Goal: Transaction & Acquisition: Purchase product/service

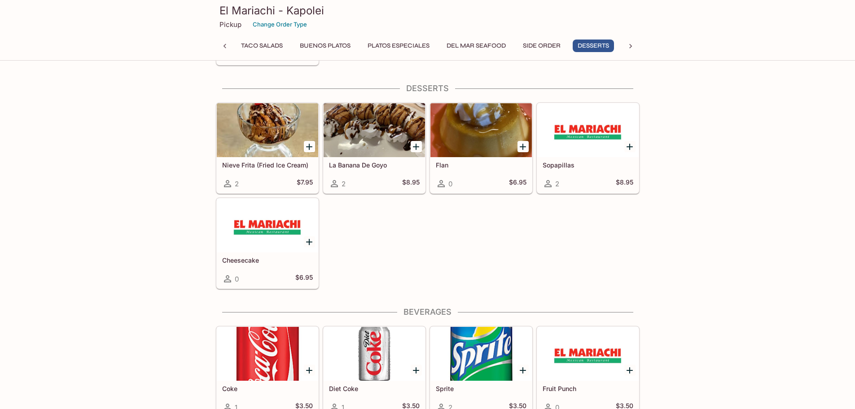
scroll to position [2020, 0]
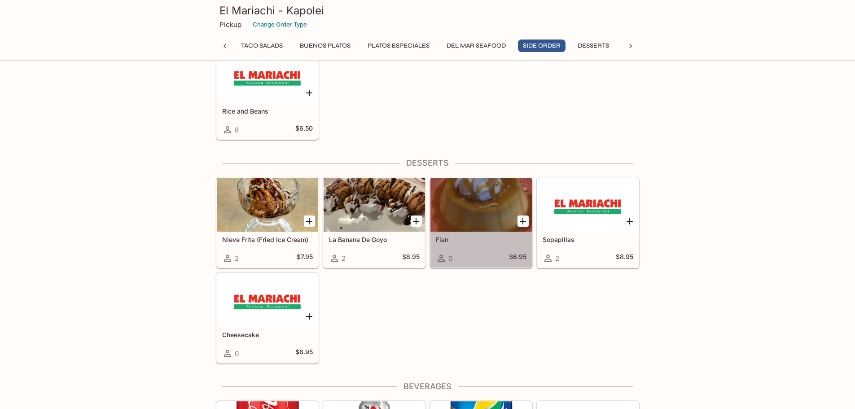
click at [471, 219] on div at bounding box center [480, 205] width 101 height 54
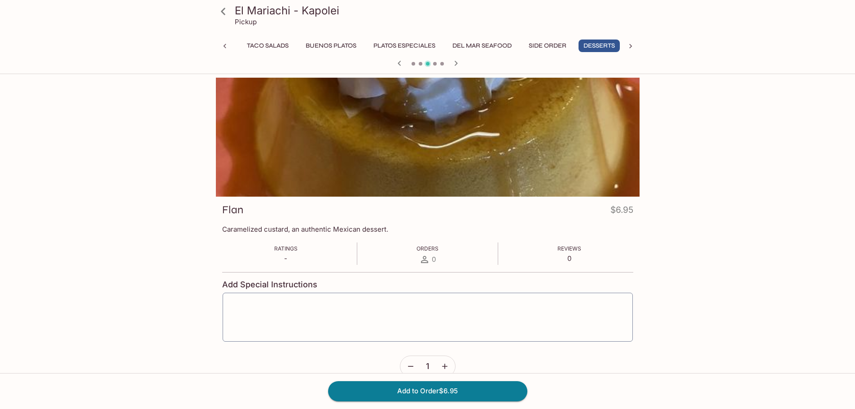
scroll to position [0, 49]
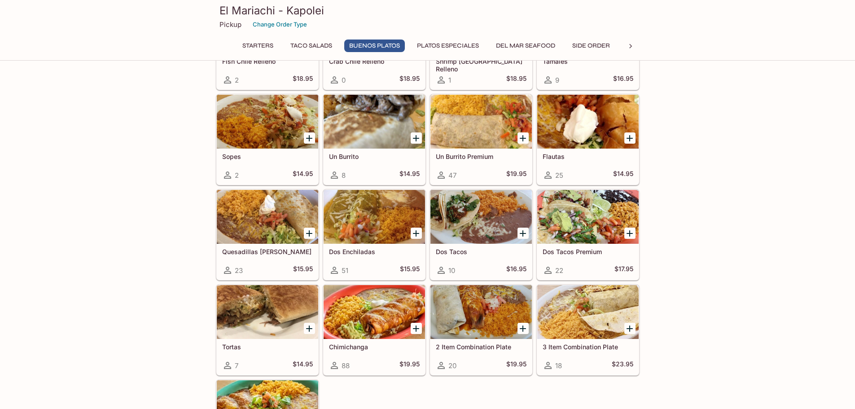
scroll to position [628, 0]
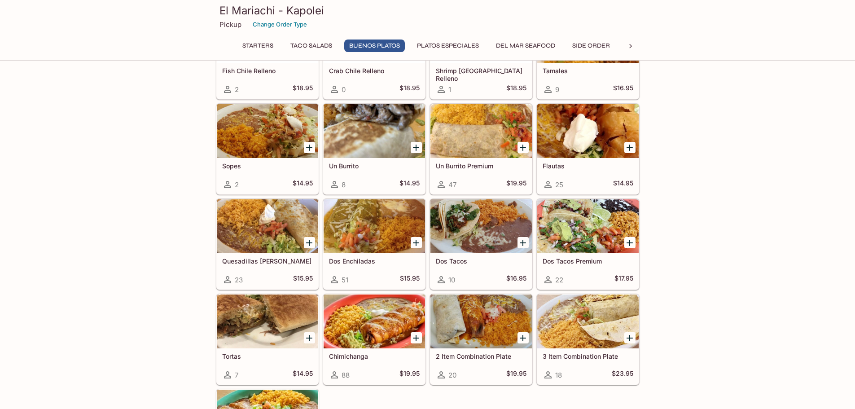
click at [569, 336] on div at bounding box center [587, 321] width 101 height 54
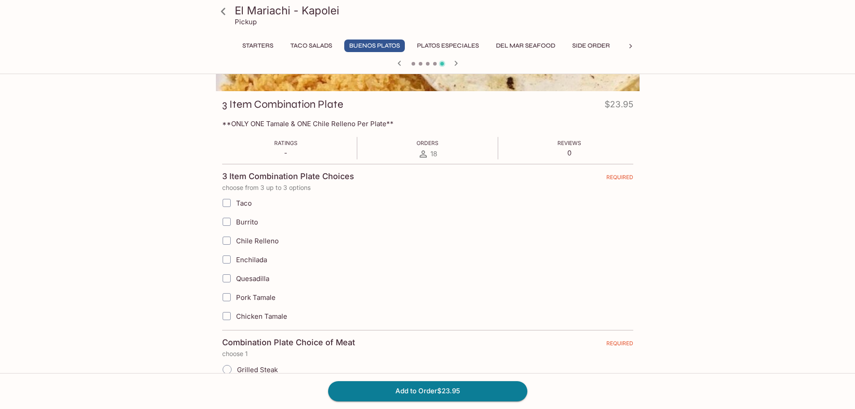
scroll to position [90, 0]
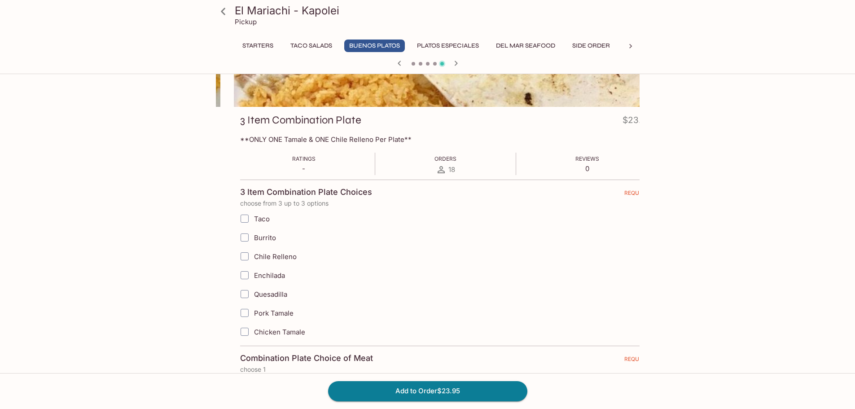
click at [250, 137] on p "**ONLY ONE Tamale & ONE Chile Relleno Per Plate**" at bounding box center [445, 139] width 411 height 9
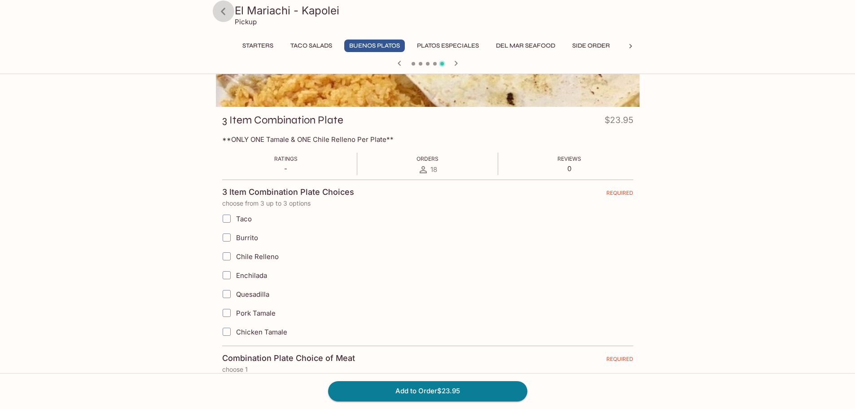
click at [227, 13] on icon at bounding box center [223, 12] width 16 height 16
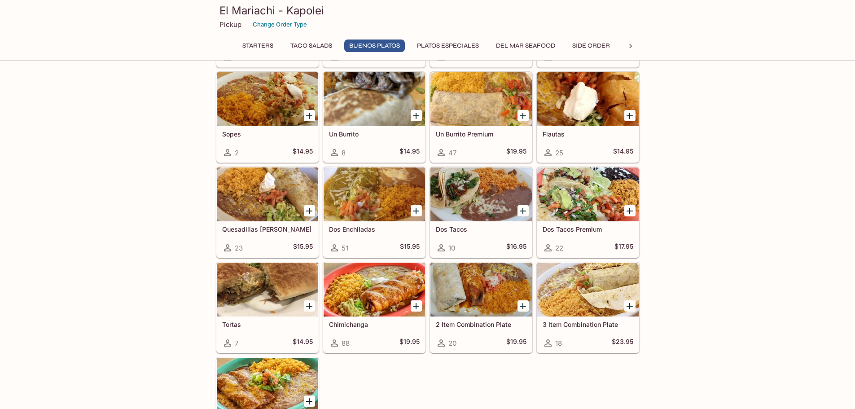
scroll to position [673, 0]
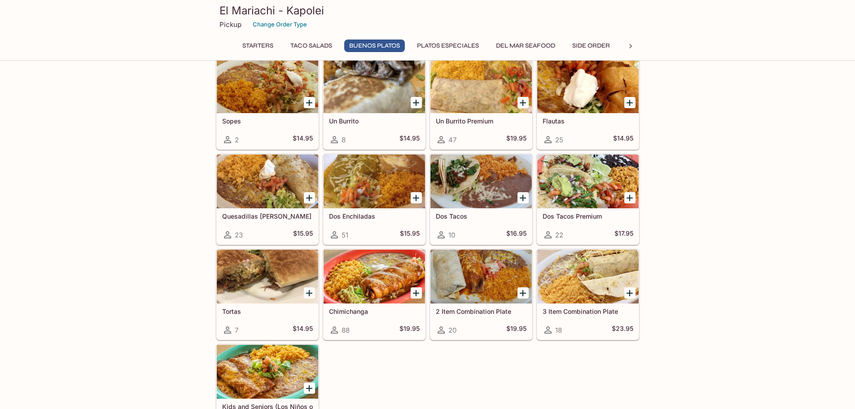
click at [270, 314] on h5 "Tortas" at bounding box center [267, 311] width 91 height 8
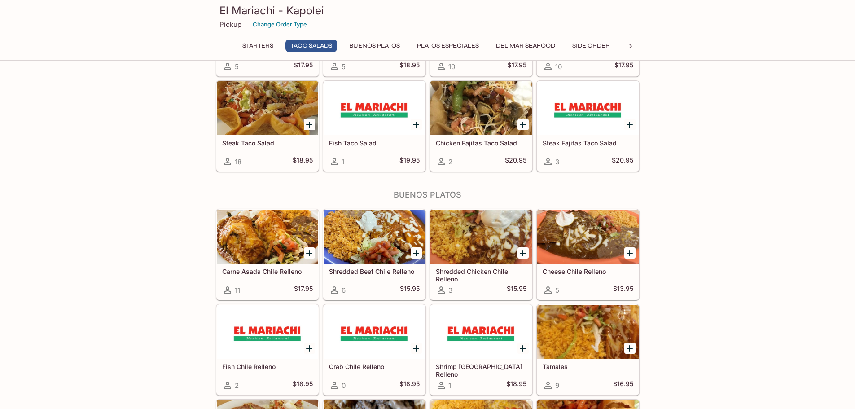
scroll to position [332, 0]
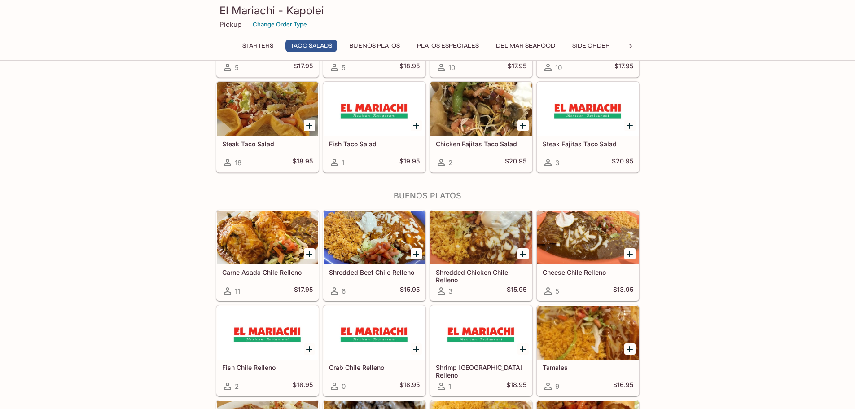
click at [463, 243] on div at bounding box center [480, 237] width 101 height 54
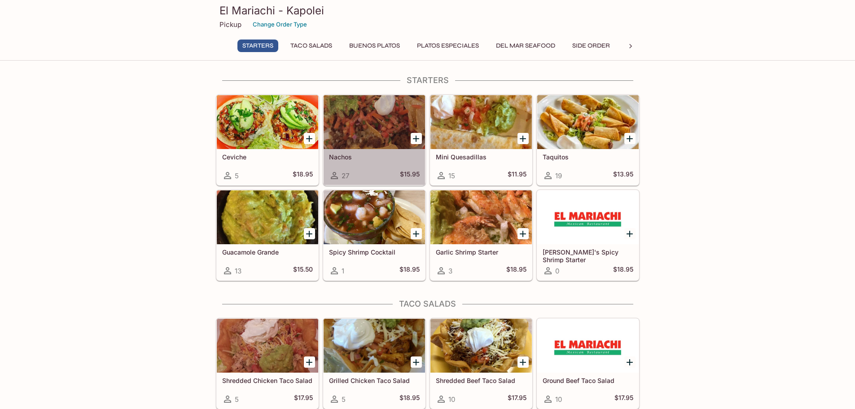
click at [357, 132] on div at bounding box center [374, 122] width 101 height 54
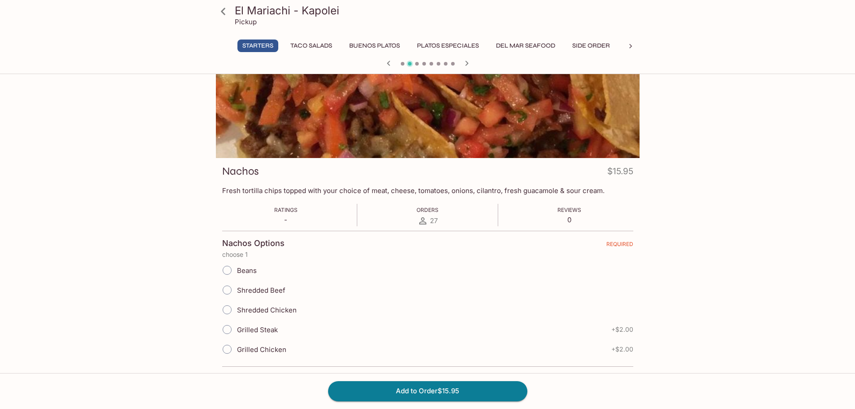
scroll to position [128, 0]
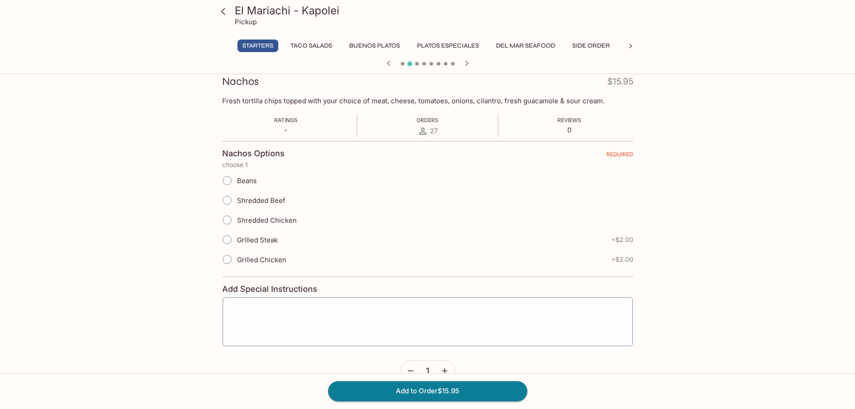
click at [265, 237] on span "Grilled Steak" at bounding box center [257, 240] width 41 height 9
click at [237, 237] on input "Grilled Steak" at bounding box center [227, 239] width 19 height 19
radio input "true"
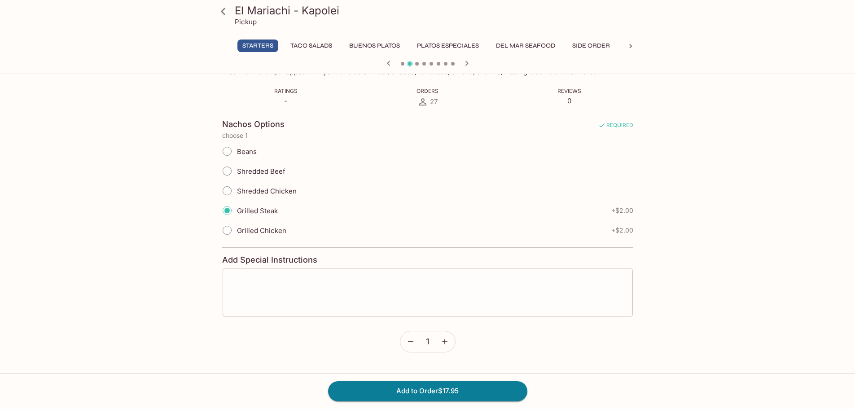
scroll to position [173, 0]
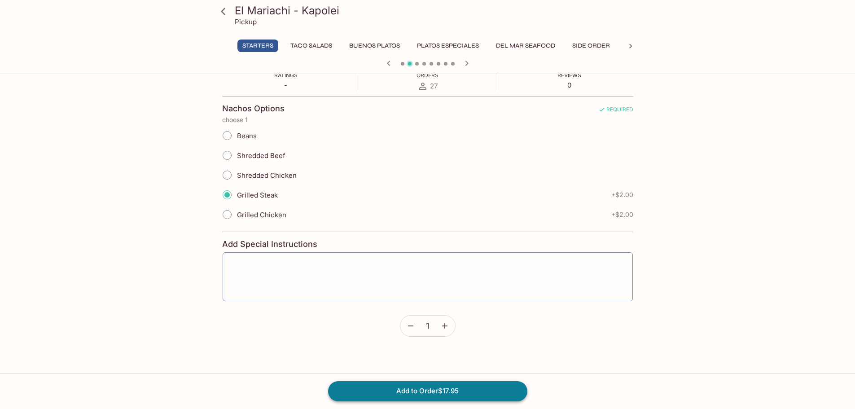
click at [467, 394] on button "Add to Order $17.95" at bounding box center [427, 391] width 199 height 20
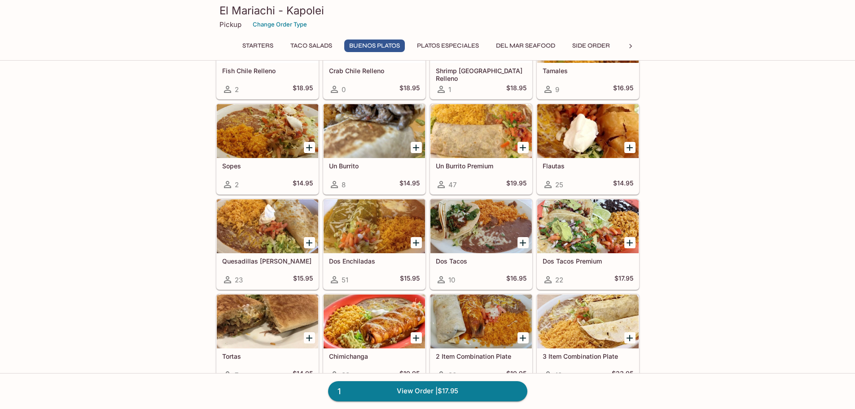
scroll to position [673, 0]
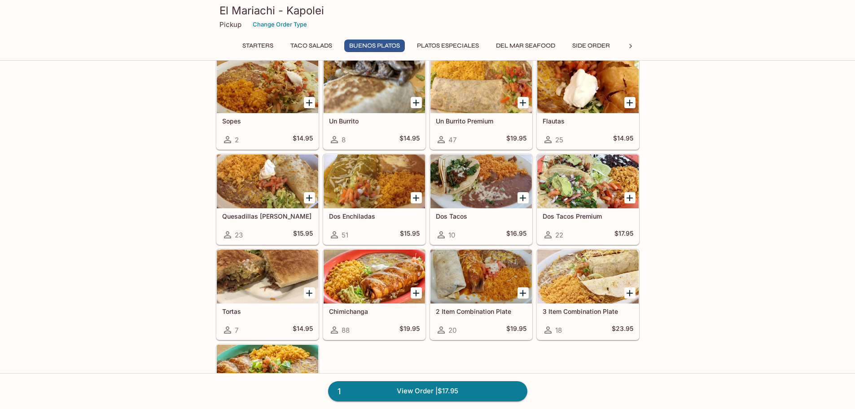
click at [260, 295] on div at bounding box center [267, 277] width 101 height 54
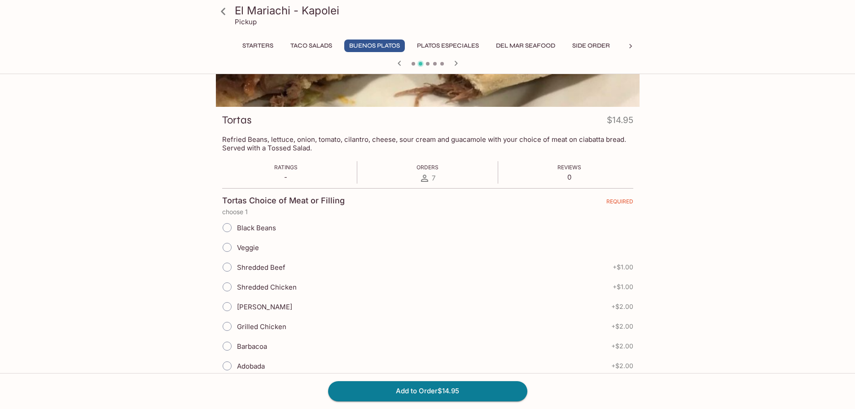
scroll to position [180, 0]
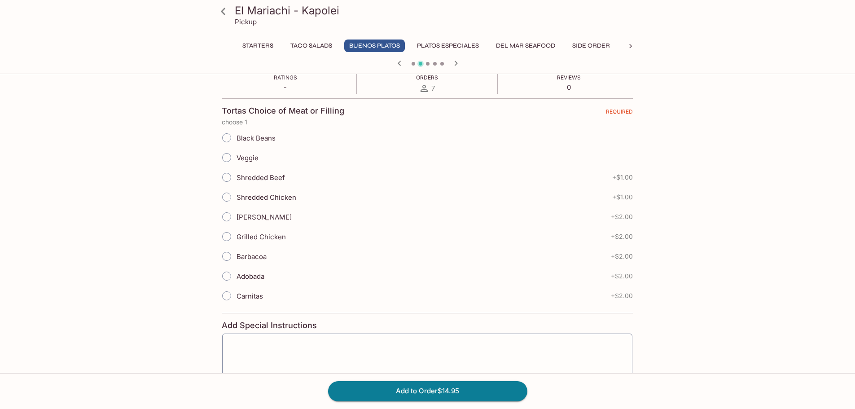
click at [256, 272] on span "Adobada" at bounding box center [251, 276] width 28 height 9
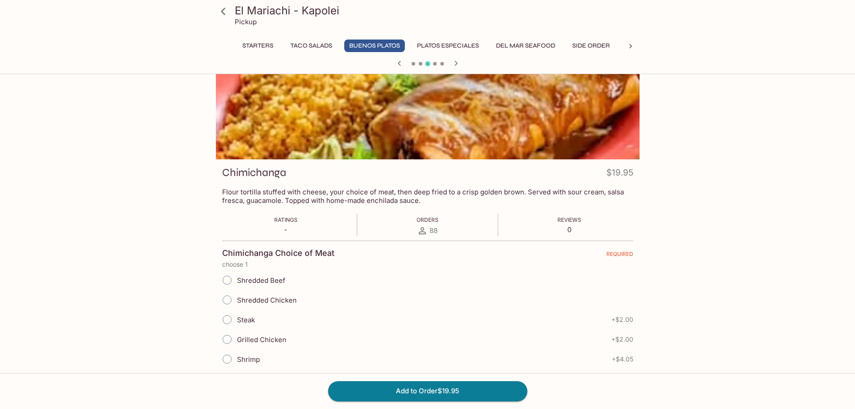
scroll to position [0, 0]
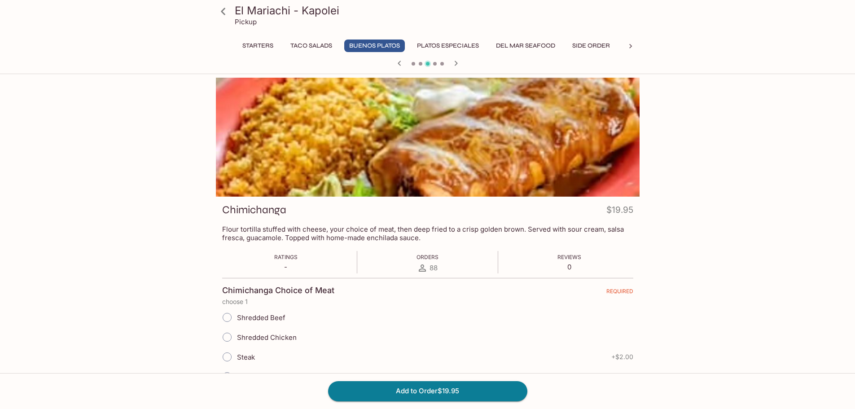
click at [398, 61] on icon "button" at bounding box center [399, 63] width 11 height 11
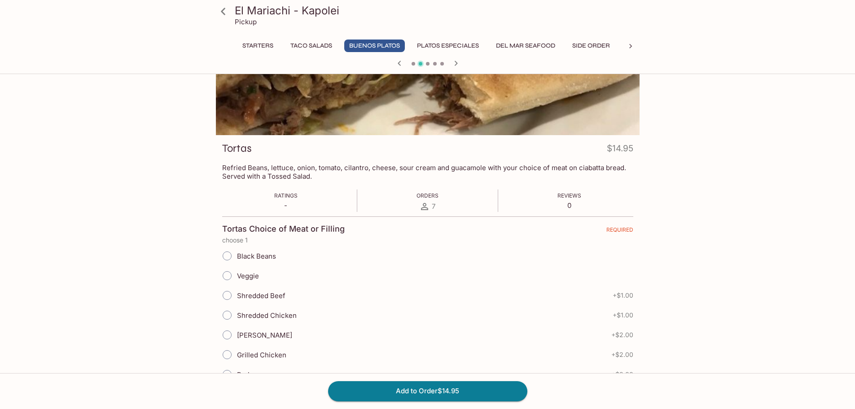
scroll to position [180, 0]
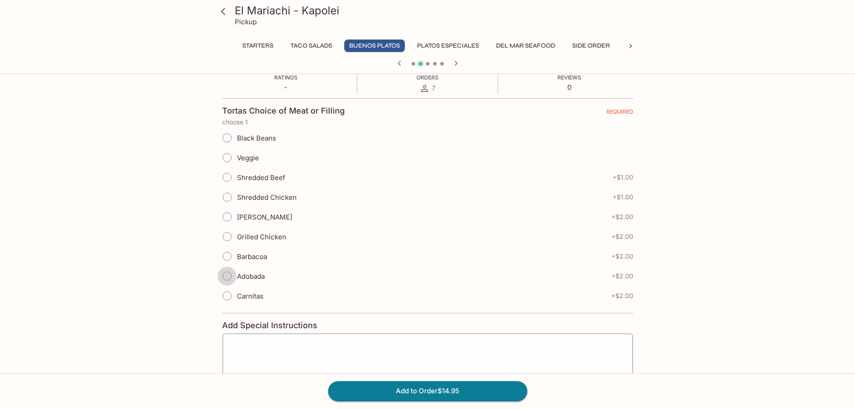
click at [230, 278] on input "Adobada" at bounding box center [227, 276] width 19 height 19
radio input "true"
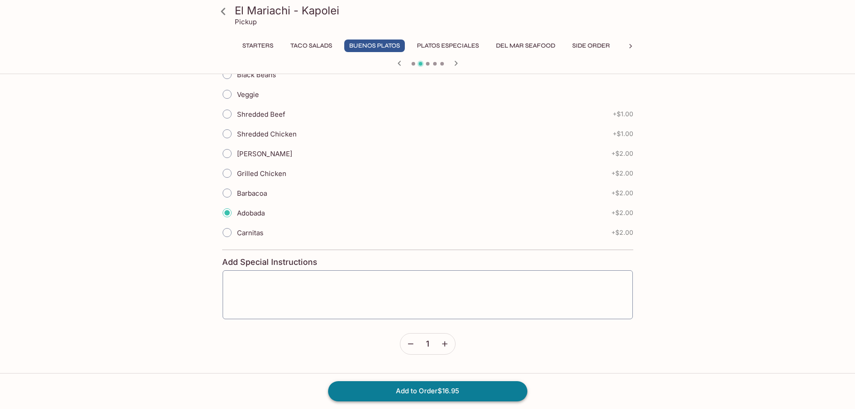
scroll to position [244, 0]
click at [496, 389] on button "Add to Order $16.95" at bounding box center [427, 391] width 199 height 20
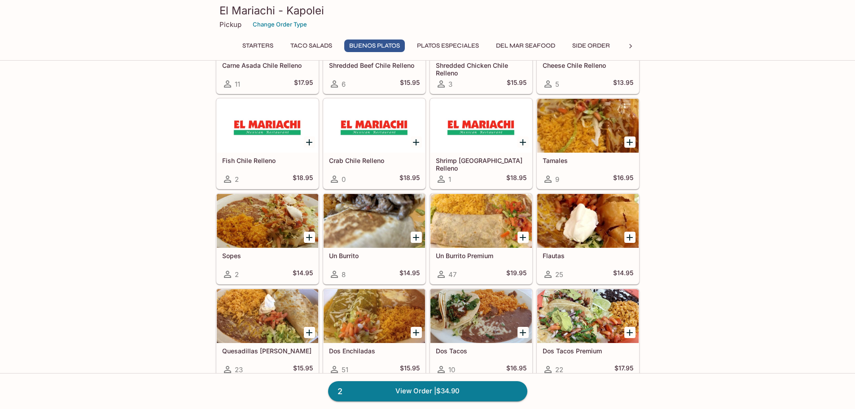
scroll to position [583, 0]
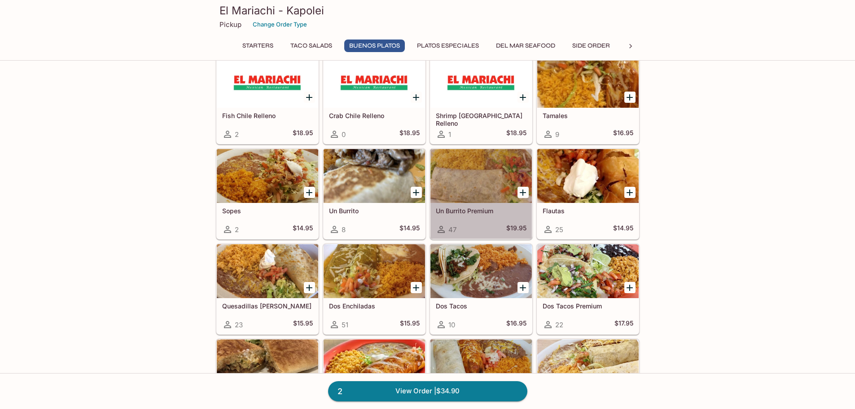
click at [473, 184] on div at bounding box center [480, 176] width 101 height 54
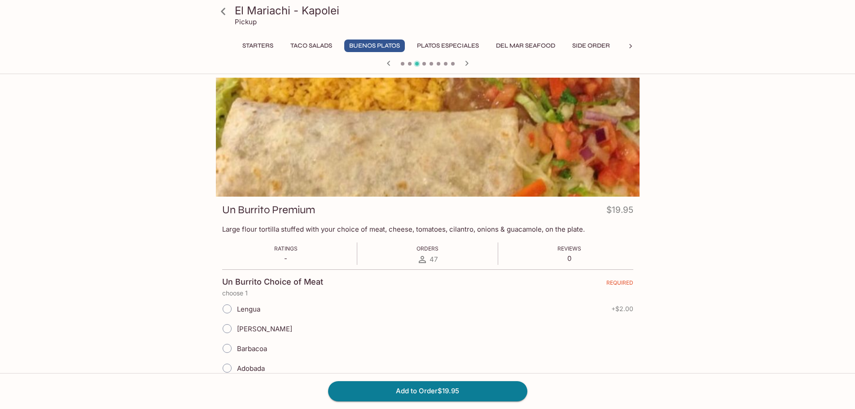
click at [224, 14] on icon at bounding box center [223, 11] width 4 height 7
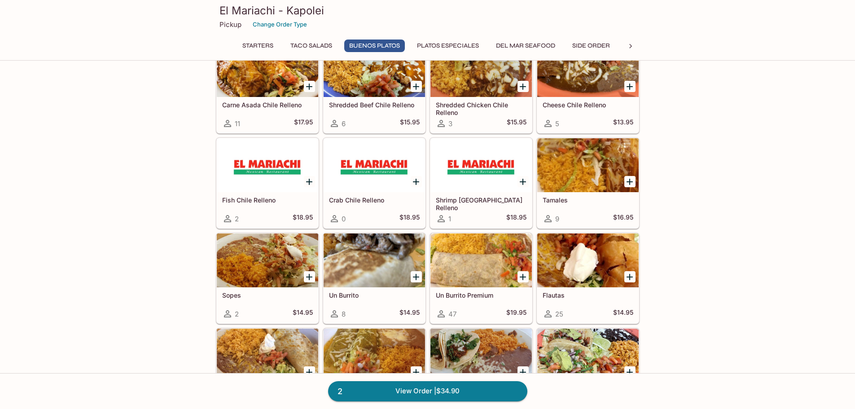
scroll to position [583, 0]
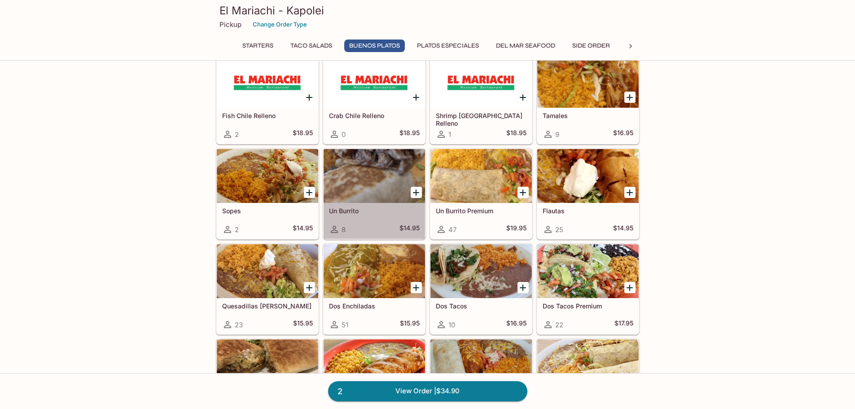
click at [365, 185] on div at bounding box center [374, 176] width 101 height 54
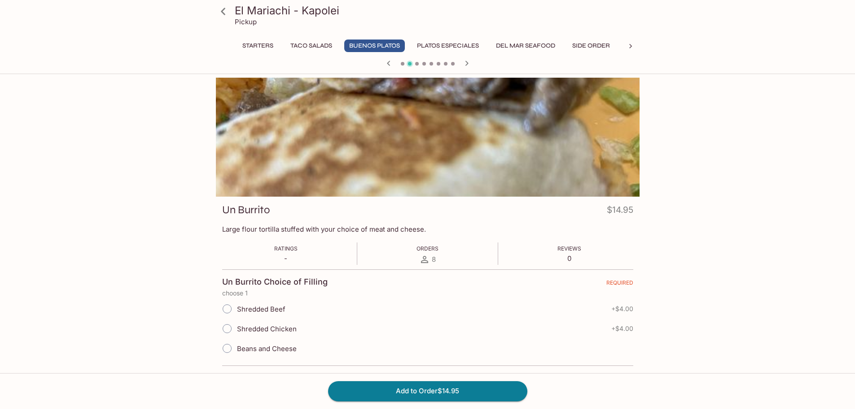
click at [464, 66] on icon "button" at bounding box center [466, 63] width 11 height 11
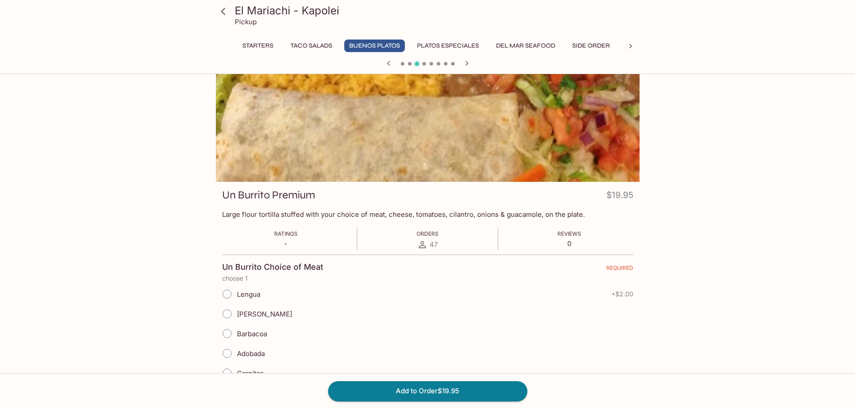
scroll to position [90, 0]
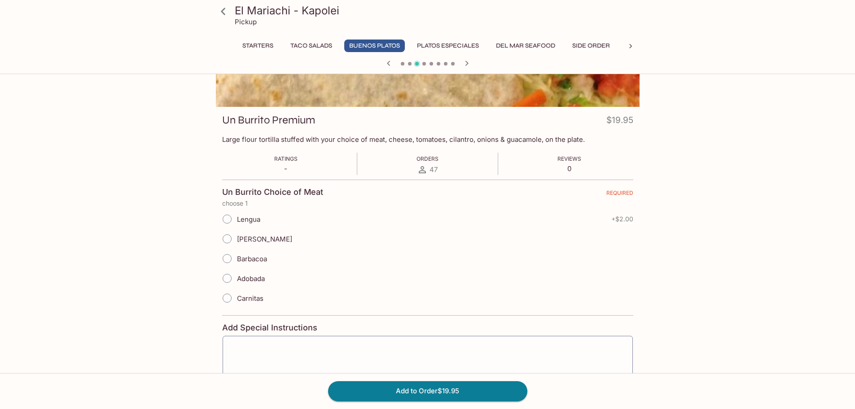
click at [263, 238] on span "[PERSON_NAME]" at bounding box center [264, 239] width 55 height 9
click at [237, 238] on input "[PERSON_NAME]" at bounding box center [227, 238] width 19 height 19
radio input "true"
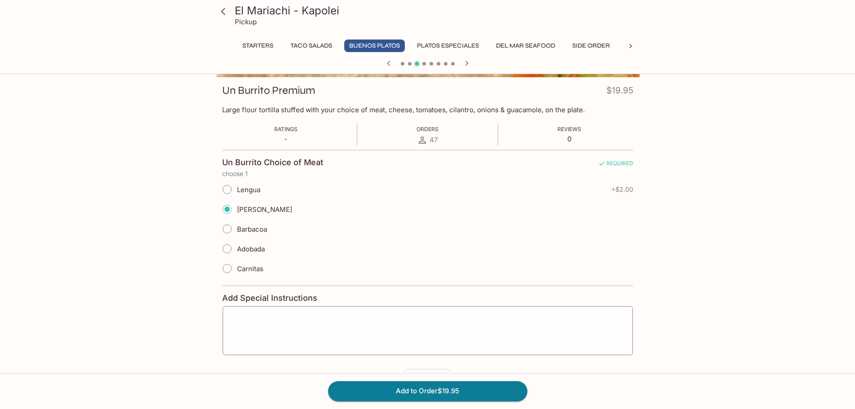
scroll to position [150, 0]
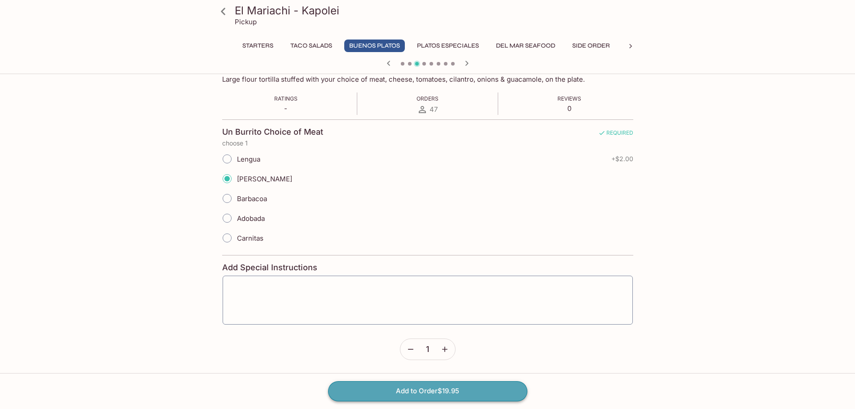
click at [465, 395] on button "Add to Order $19.95" at bounding box center [427, 391] width 199 height 20
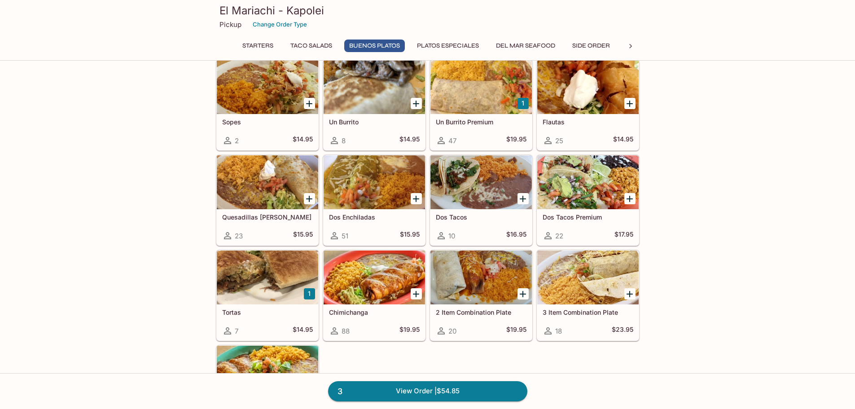
scroll to position [673, 0]
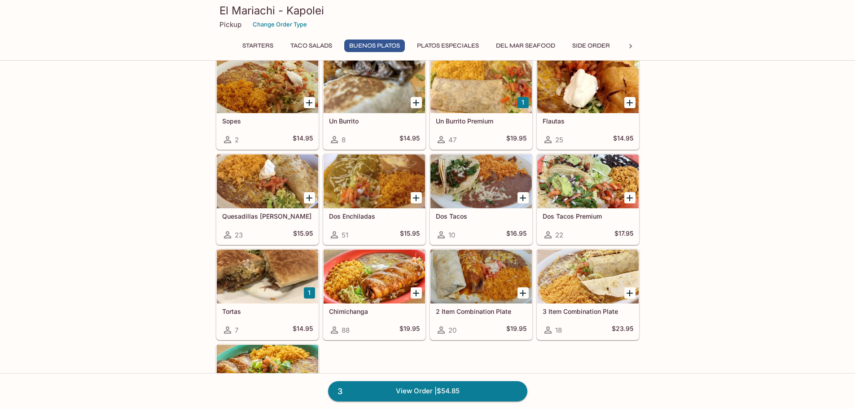
click at [370, 282] on div at bounding box center [374, 277] width 101 height 54
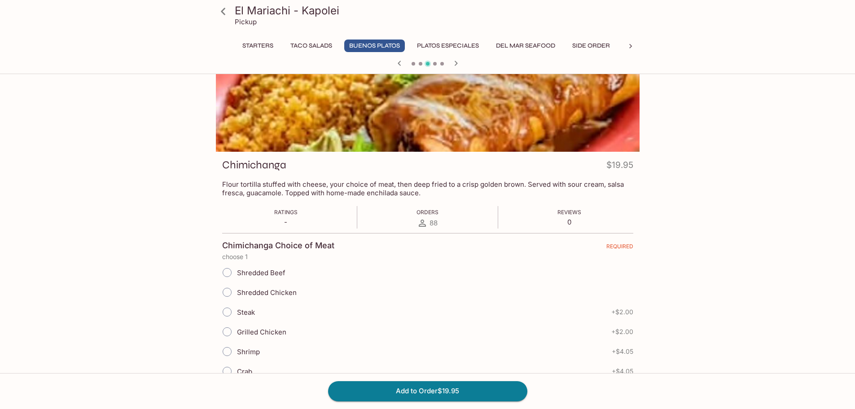
scroll to position [90, 0]
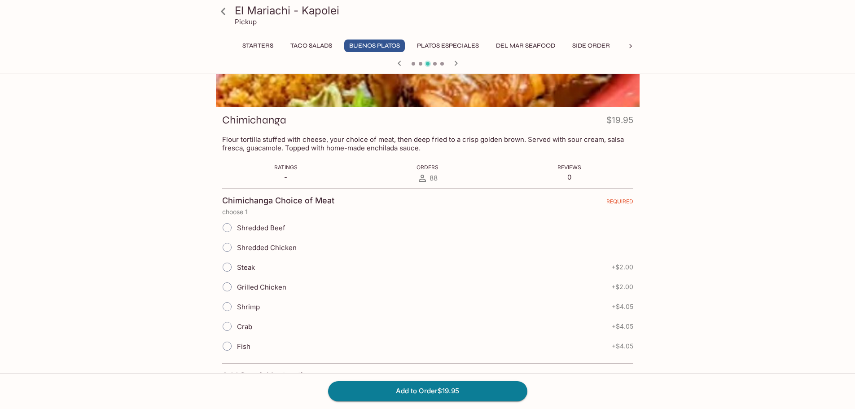
click at [223, 11] on icon at bounding box center [223, 11] width 4 height 7
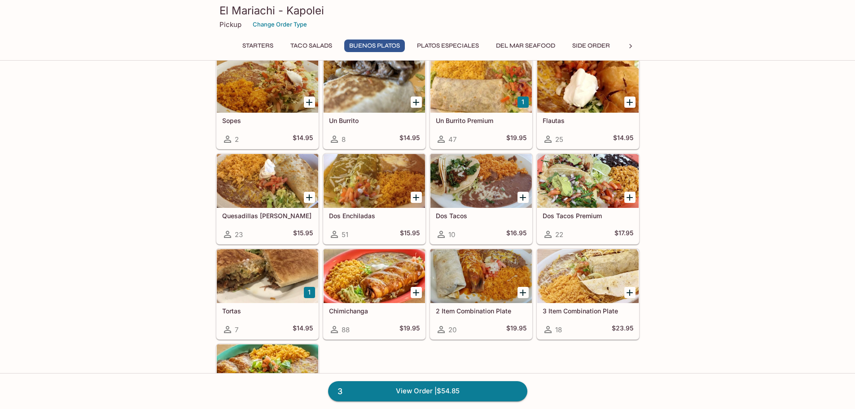
scroll to position [673, 0]
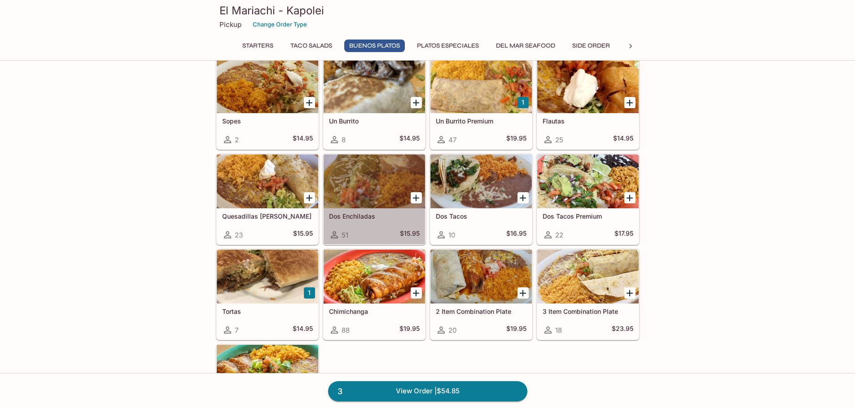
click at [369, 190] on div at bounding box center [374, 181] width 101 height 54
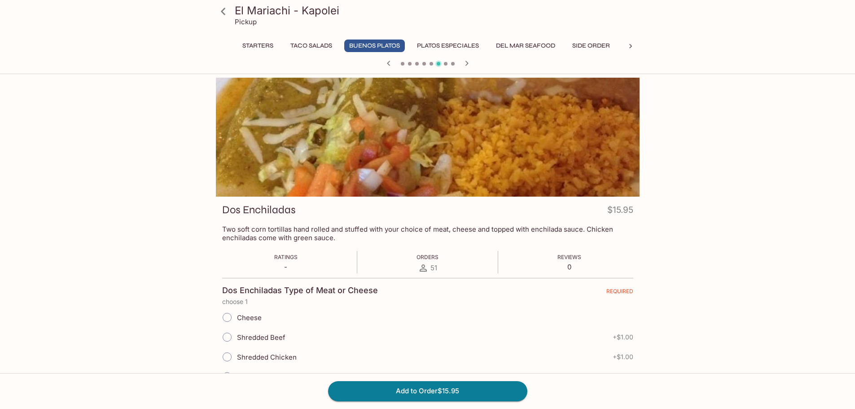
click at [221, 12] on icon at bounding box center [223, 12] width 16 height 16
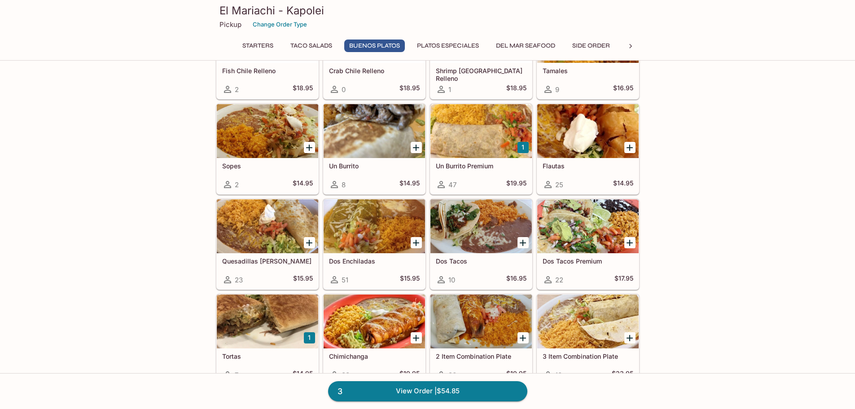
scroll to position [673, 0]
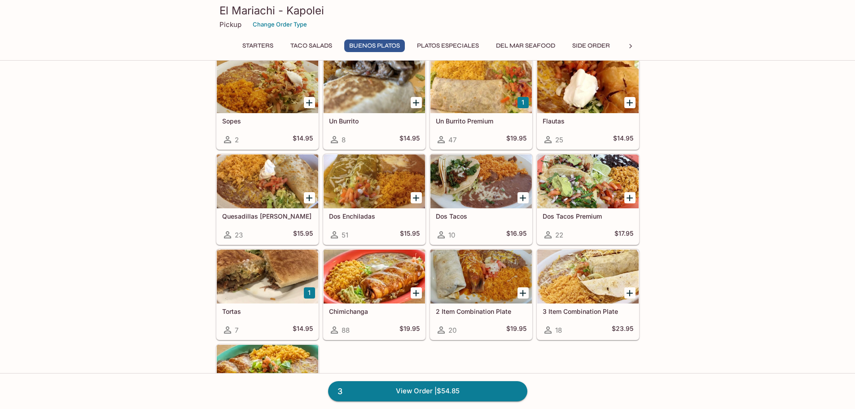
click at [364, 285] on div at bounding box center [374, 277] width 101 height 54
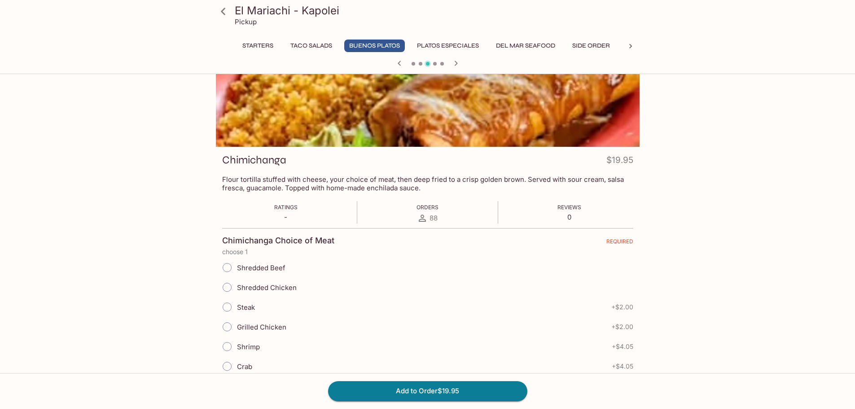
scroll to position [135, 0]
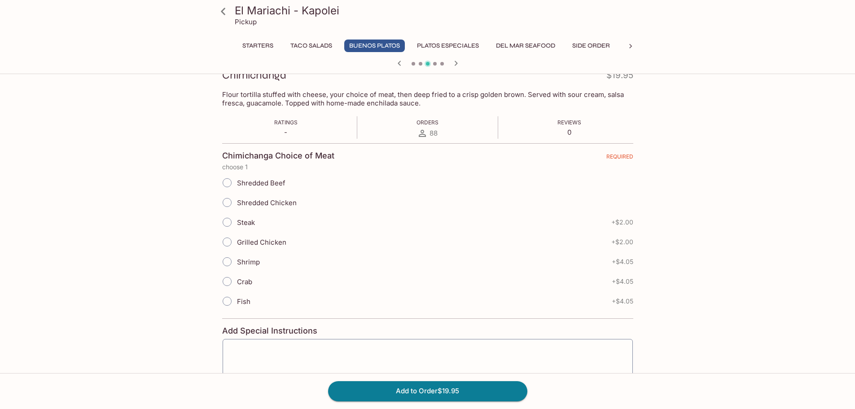
click at [257, 203] on span "Shredded Chicken" at bounding box center [267, 202] width 60 height 9
click at [237, 203] on input "Shredded Chicken" at bounding box center [227, 202] width 19 height 19
radio input "true"
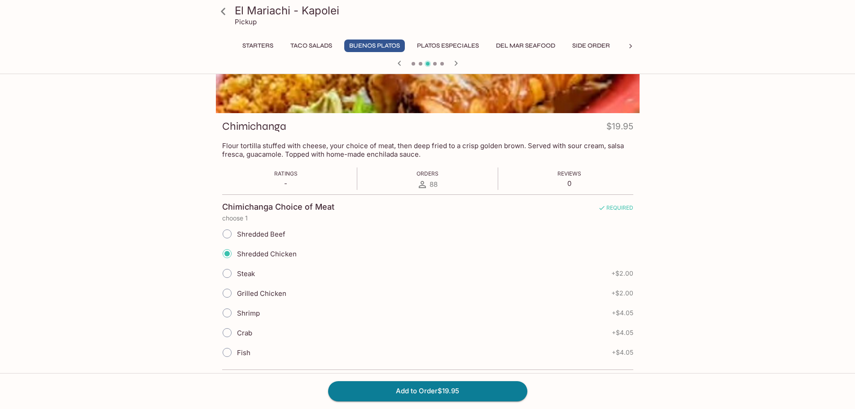
scroll to position [180, 0]
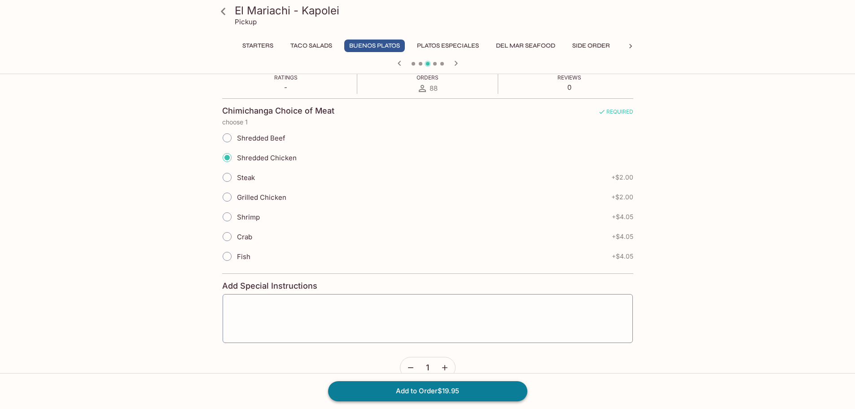
click at [464, 394] on button "Add to Order $19.95" at bounding box center [427, 391] width 199 height 20
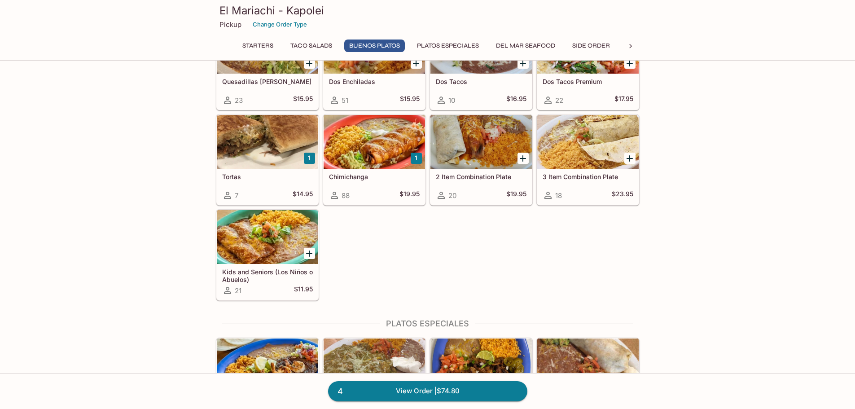
scroll to position [718, 0]
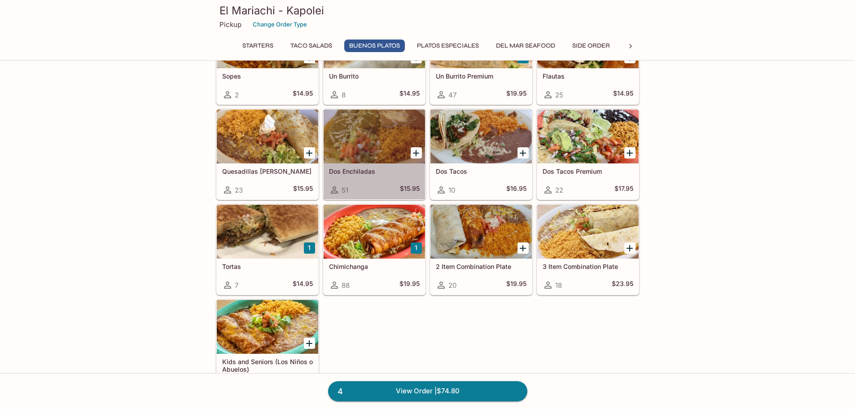
click at [378, 134] on div at bounding box center [374, 137] width 101 height 54
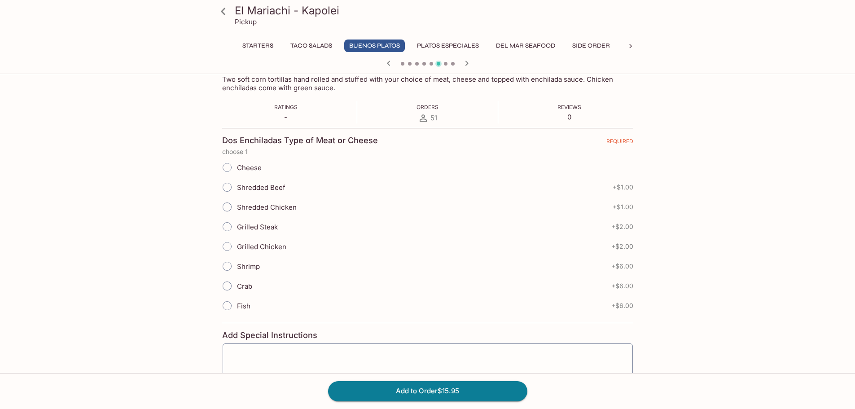
scroll to position [198, 0]
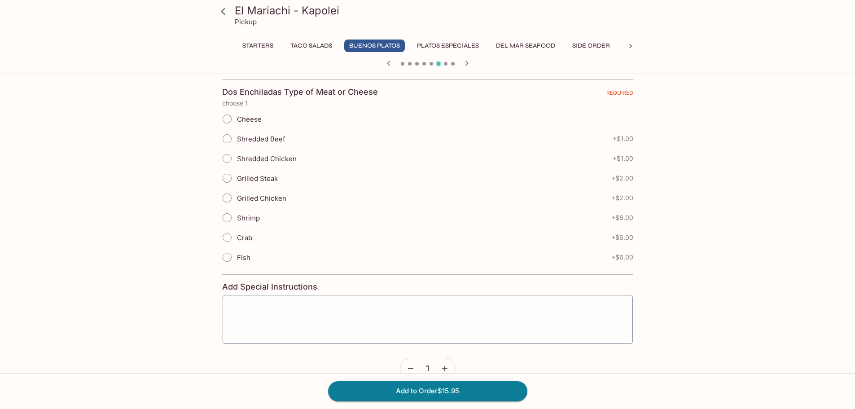
click at [272, 145] on label "Shredded Beef" at bounding box center [251, 139] width 68 height 20
click at [237, 145] on input "Shredded Beef" at bounding box center [227, 138] width 19 height 19
radio input "true"
click at [254, 125] on label "Cheese" at bounding box center [239, 119] width 44 height 20
click at [237, 125] on input "Cheese" at bounding box center [227, 119] width 19 height 19
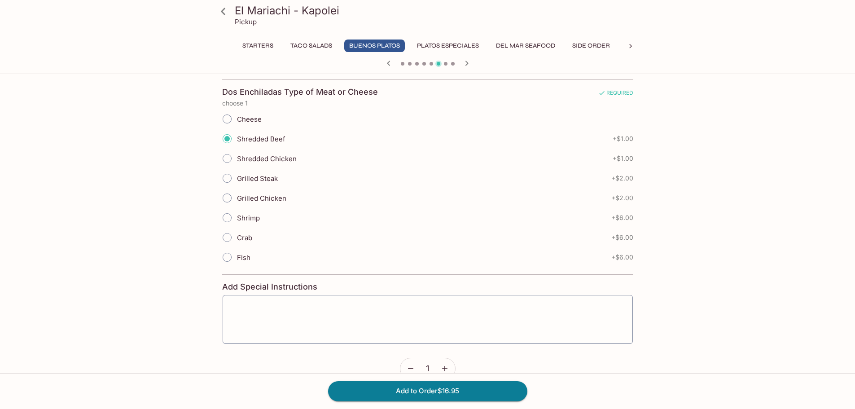
radio input "true"
click at [257, 143] on label "Shredded Beef" at bounding box center [251, 139] width 68 height 20
click at [237, 143] on input "Shredded Beef" at bounding box center [227, 138] width 19 height 19
radio input "true"
click at [249, 119] on span "Cheese" at bounding box center [249, 119] width 25 height 9
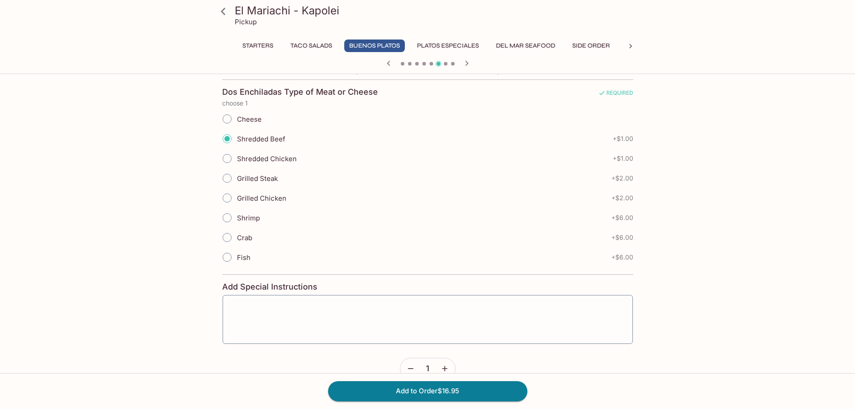
click at [237, 119] on input "Cheese" at bounding box center [227, 119] width 19 height 19
radio input "true"
click at [250, 140] on span "Shredded Beef" at bounding box center [261, 139] width 48 height 9
click at [237, 140] on input "Shredded Beef" at bounding box center [227, 138] width 19 height 19
radio input "true"
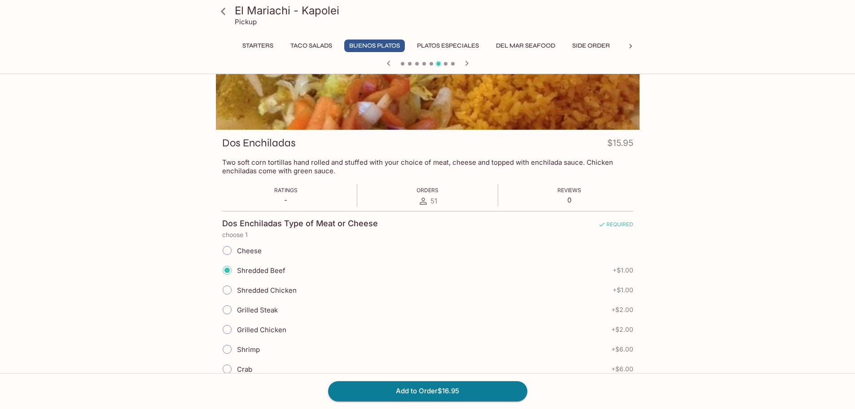
scroll to position [64, 0]
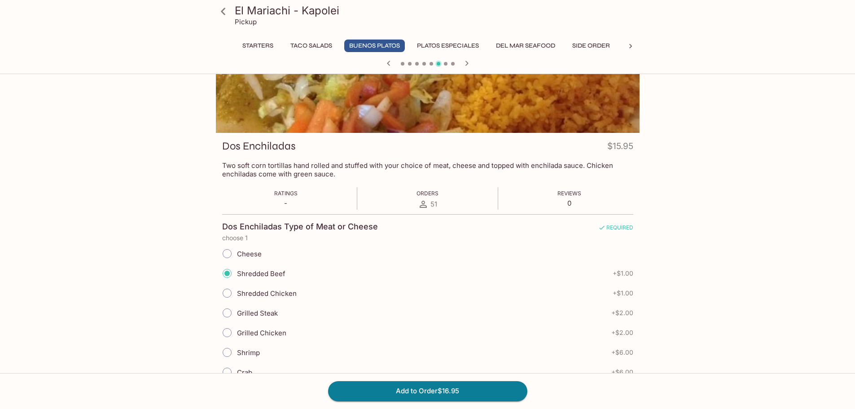
click at [243, 252] on span "Cheese" at bounding box center [249, 254] width 25 height 9
click at [237, 252] on input "Cheese" at bounding box center [227, 253] width 19 height 19
radio input "true"
click at [260, 265] on label "Shredded Beef" at bounding box center [251, 273] width 68 height 20
click at [237, 265] on input "Shredded Beef" at bounding box center [227, 273] width 19 height 19
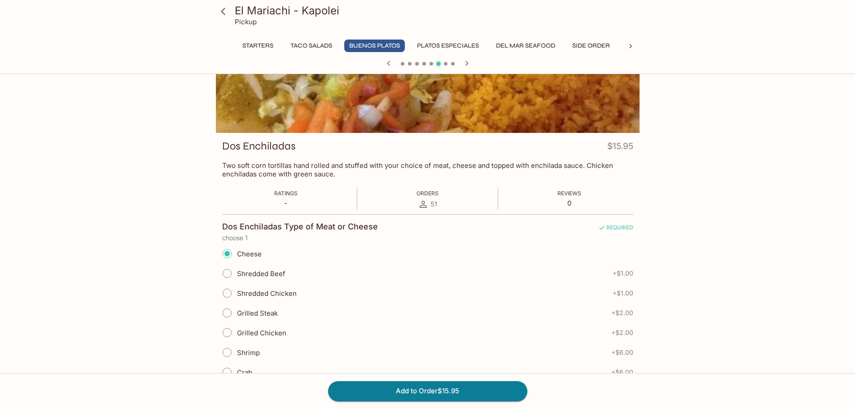
radio input "true"
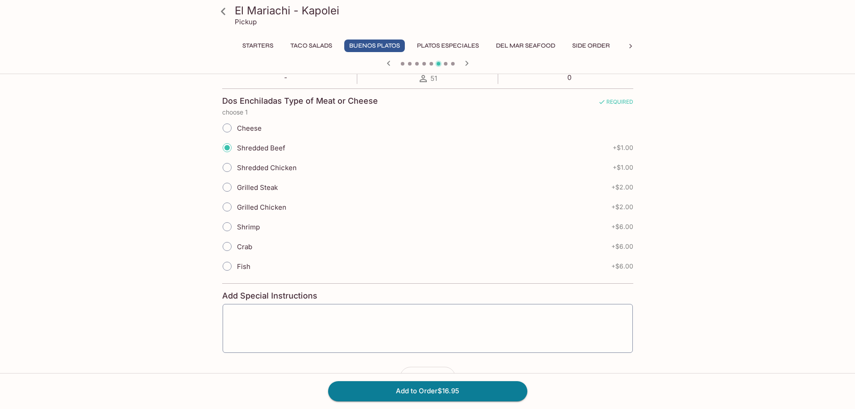
scroll to position [198, 0]
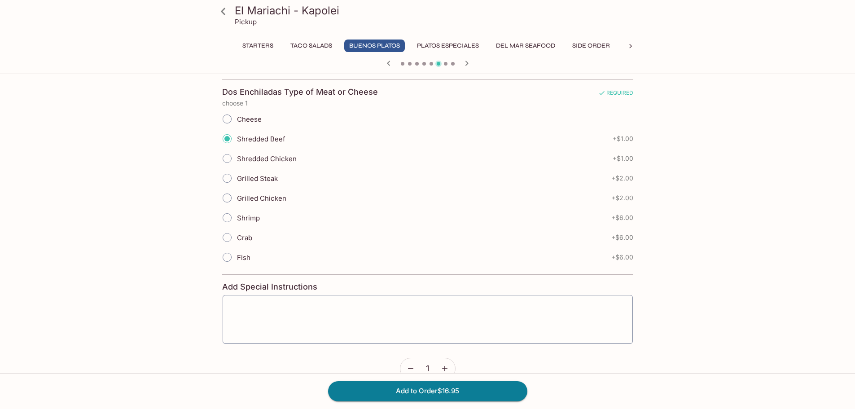
click at [227, 12] on icon at bounding box center [223, 12] width 16 height 16
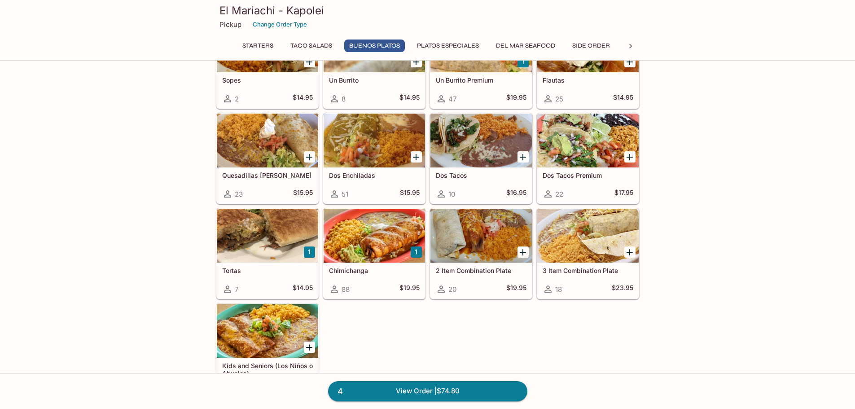
scroll to position [763, 0]
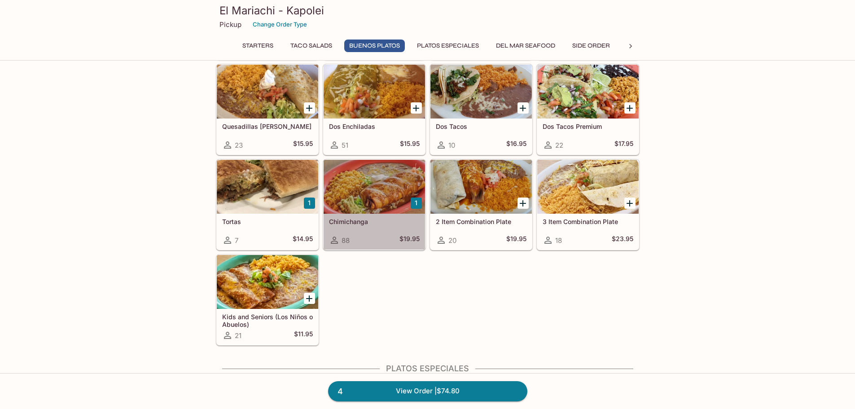
click at [360, 195] on div at bounding box center [374, 187] width 101 height 54
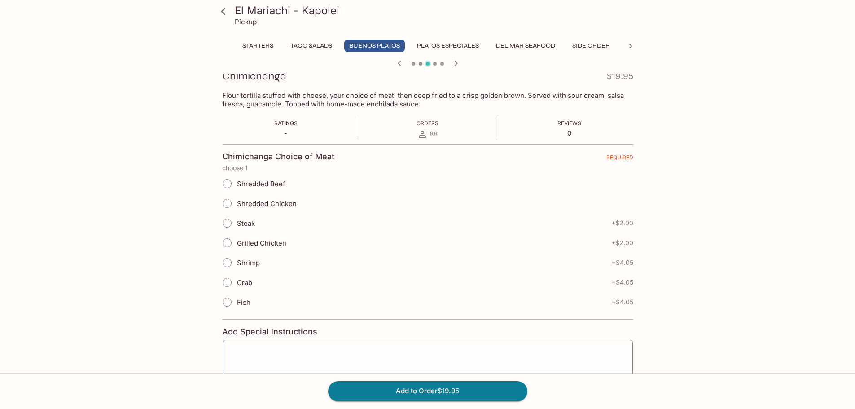
scroll to position [135, 0]
click at [256, 227] on div "Steak + $2.00" at bounding box center [427, 222] width 411 height 20
click at [249, 217] on label "Steak" at bounding box center [236, 222] width 38 height 20
click at [237, 217] on input "Steak" at bounding box center [227, 222] width 19 height 19
radio input "true"
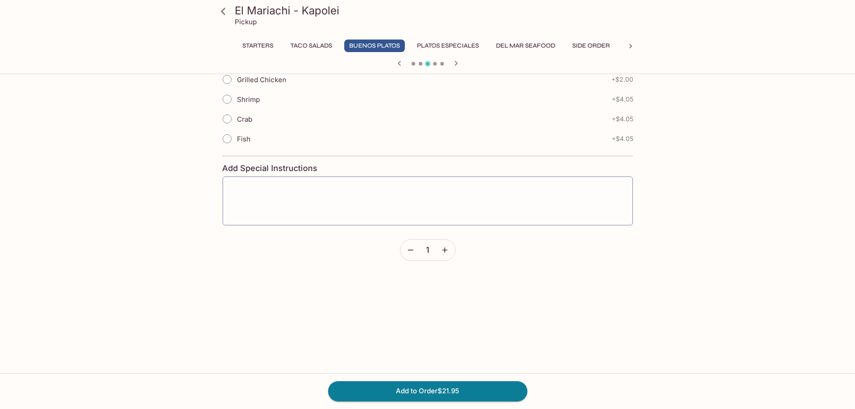
scroll to position [314, 0]
click at [438, 394] on button "Add to Order $21.95" at bounding box center [427, 391] width 199 height 20
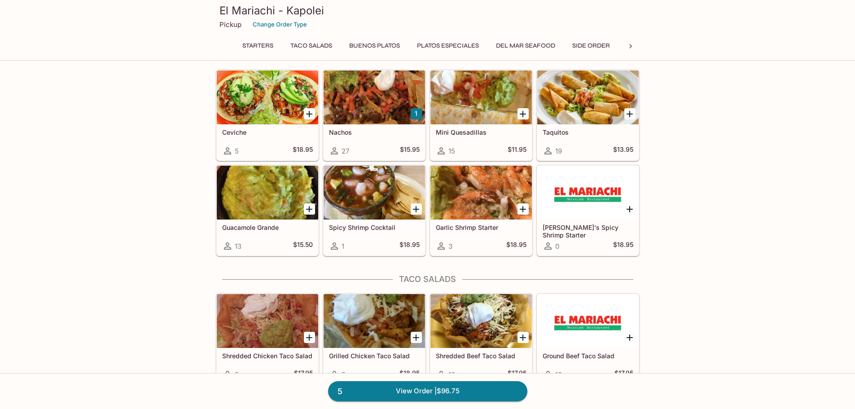
scroll to position [45, 0]
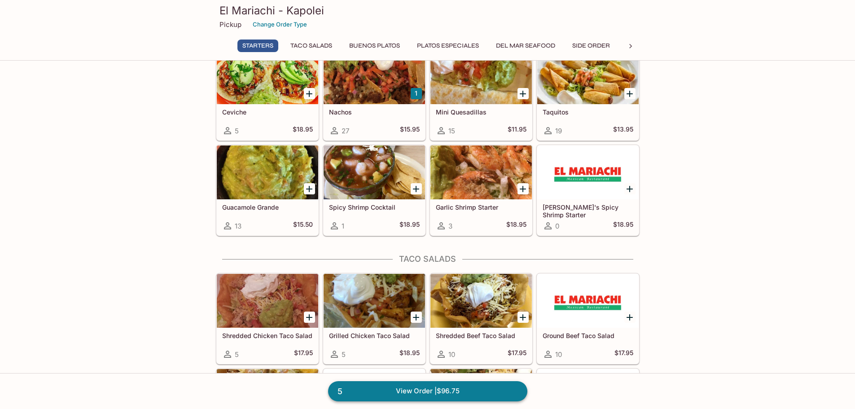
click at [430, 397] on link "5 View Order | $96.75" at bounding box center [427, 391] width 199 height 20
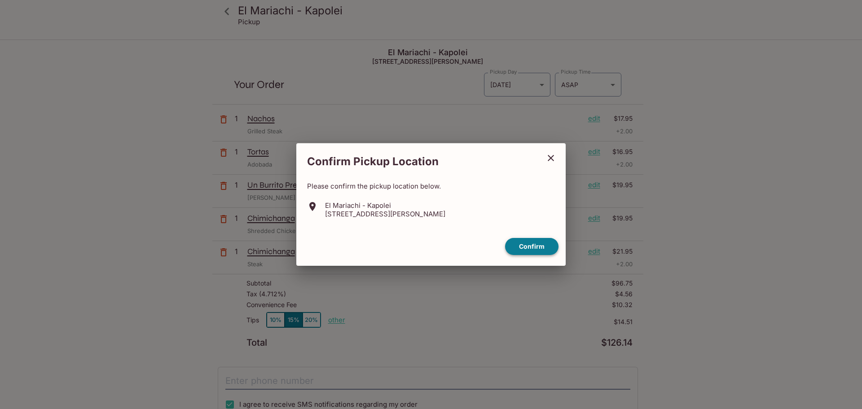
click at [543, 246] on button "Confirm" at bounding box center [531, 247] width 53 height 18
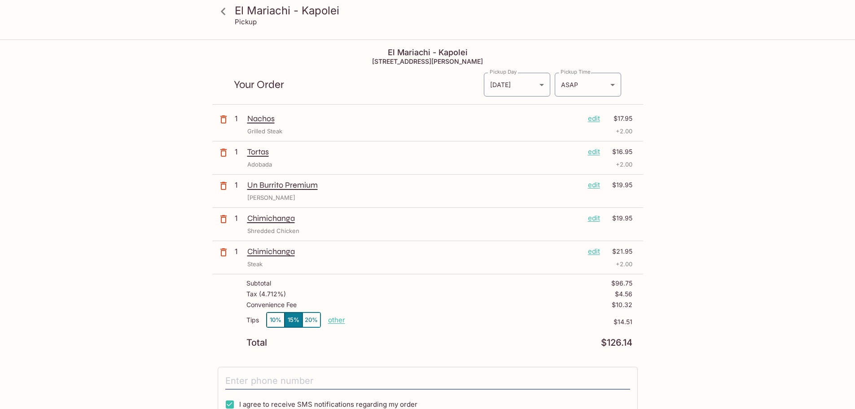
click at [230, 16] on icon at bounding box center [223, 12] width 16 height 16
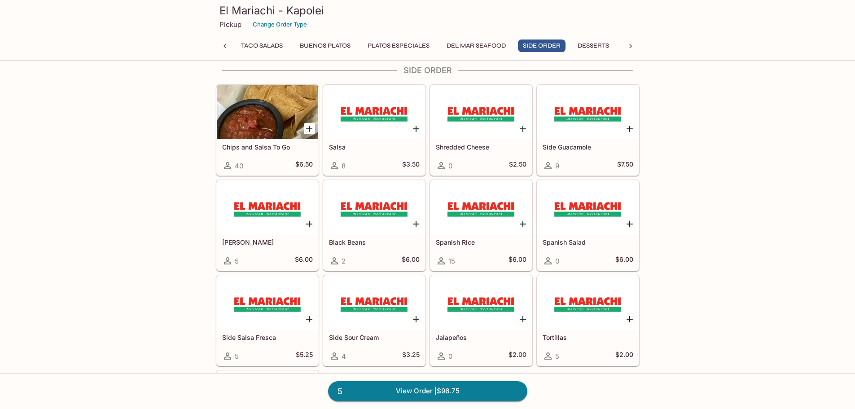
scroll to position [1616, 0]
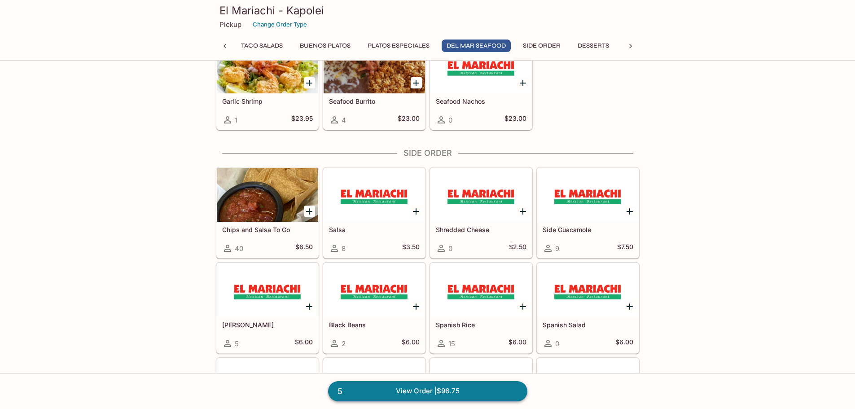
click at [437, 389] on link "5 View Order | $96.75" at bounding box center [427, 391] width 199 height 20
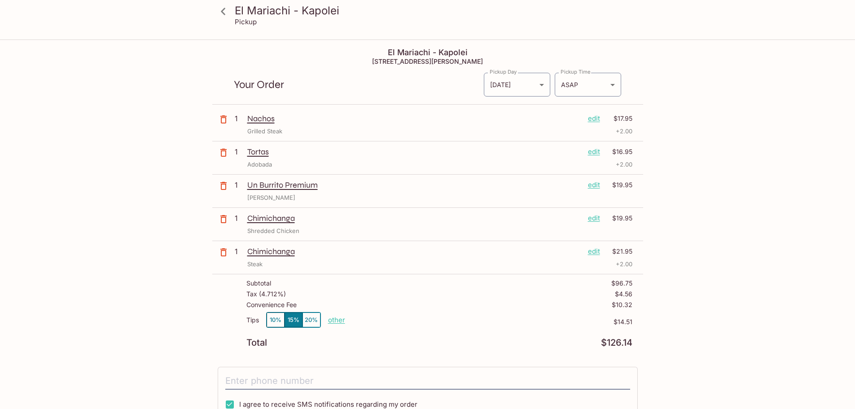
click at [590, 254] on p "edit" at bounding box center [594, 251] width 12 height 10
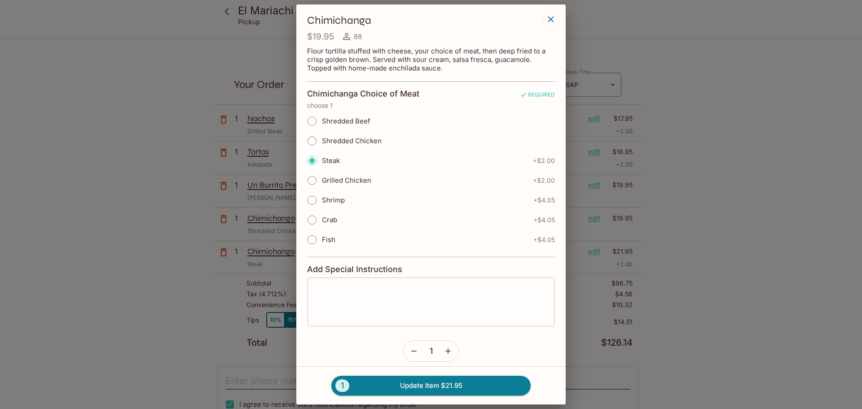
click at [424, 310] on textarea at bounding box center [431, 302] width 234 height 34
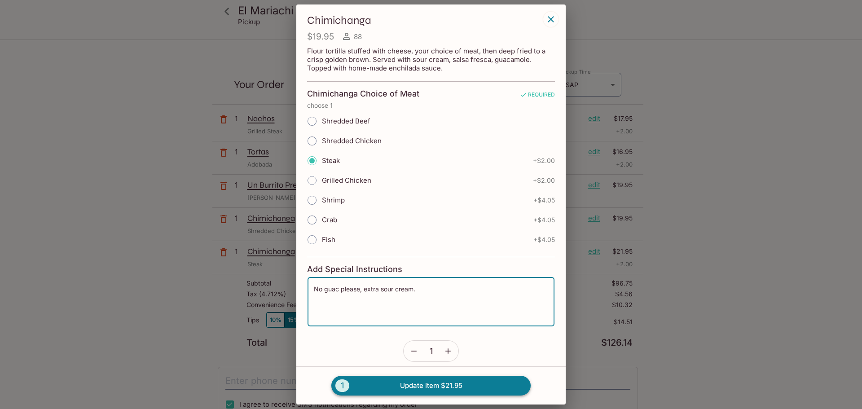
type textarea "No guac please, extra sour cream."
click at [478, 389] on button "1 Update Item $21.95" at bounding box center [430, 386] width 199 height 20
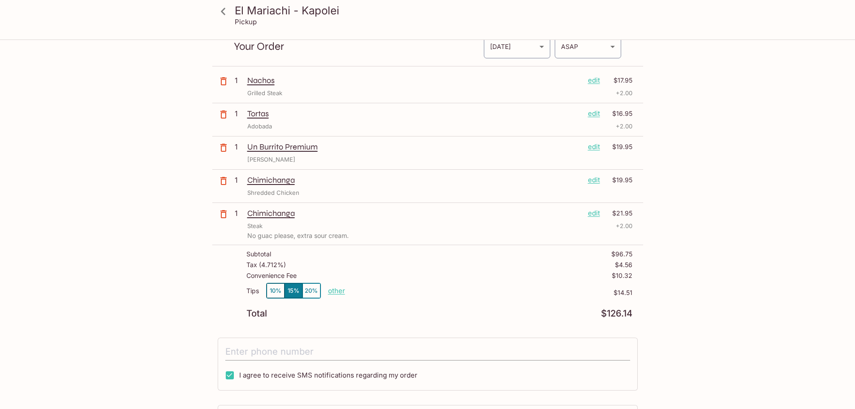
scroll to position [90, 0]
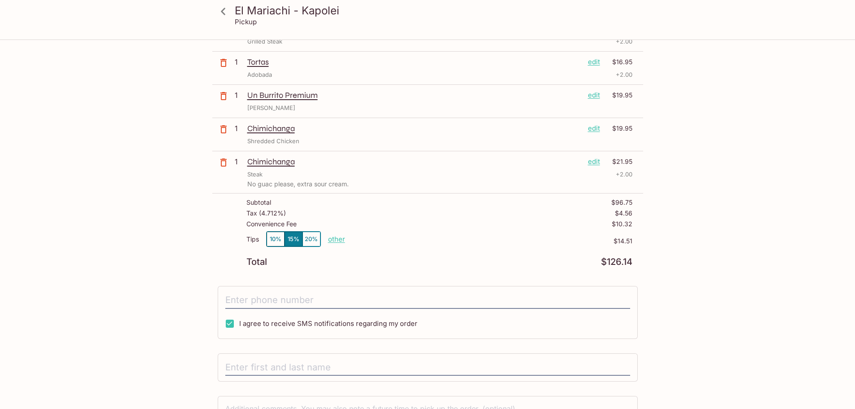
click at [338, 241] on p "other" at bounding box center [336, 239] width 17 height 9
drag, startPoint x: 388, startPoint y: 237, endPoint x: 476, endPoint y: 233, distance: 88.1
click at [476, 233] on div "Tips 10% 15% 20% Done 14.51 $14.51" at bounding box center [439, 244] width 386 height 26
type input "0.00"
click at [107, 235] on div "El Mariachi - Kapolei Pickup El Mariachi - Kapolei [STREET_ADDRESS][PERSON_NAME…" at bounding box center [427, 155] width 855 height 409
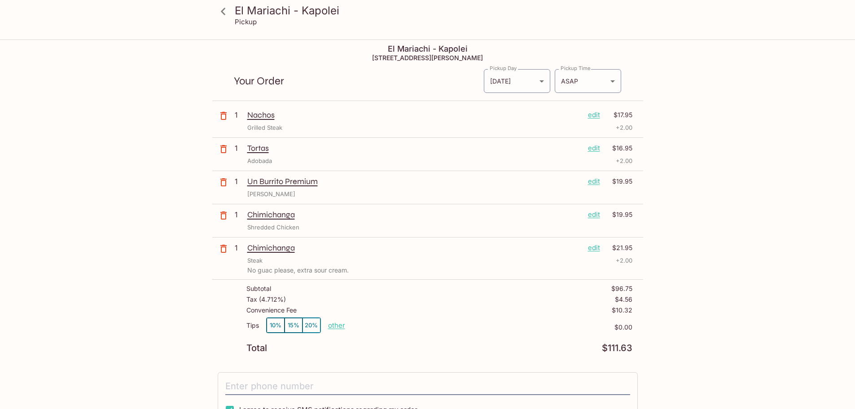
scroll to position [0, 0]
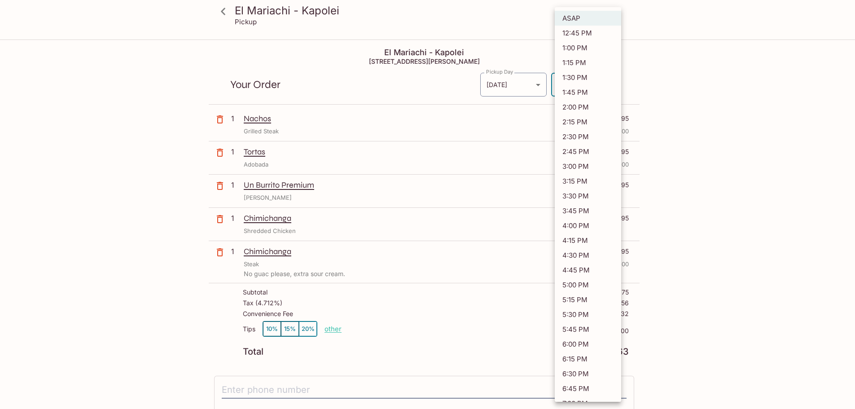
click at [589, 85] on body "El Mariachi - Kapolei Pickup El Mariachi - Kapolei [STREET_ADDRESS][PERSON_NAME…" at bounding box center [427, 244] width 855 height 409
click at [742, 169] on div at bounding box center [431, 204] width 862 height 409
click at [583, 82] on body "El Mariachi - Kapolei Pickup El Mariachi - Kapolei [STREET_ADDRESS][PERSON_NAME…" at bounding box center [431, 244] width 862 height 409
click at [725, 134] on div at bounding box center [431, 204] width 862 height 409
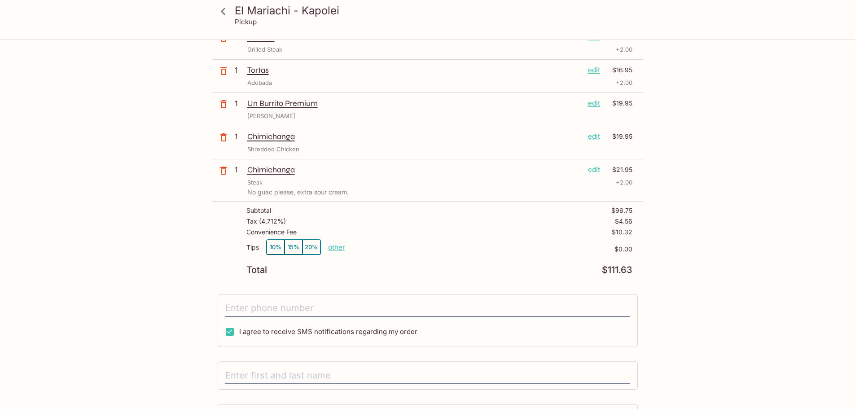
scroll to position [160, 0]
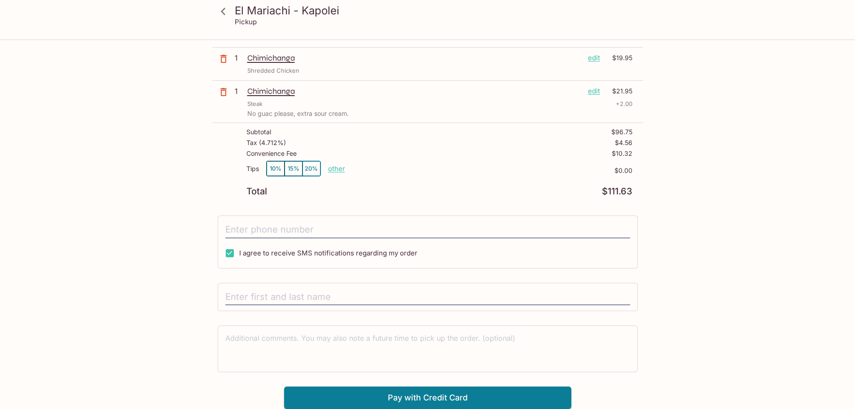
click at [283, 256] on span "I agree to receive SMS notifications regarding my order" at bounding box center [328, 253] width 178 height 9
click at [239, 256] on input "I agree to receive SMS notifications regarding my order" at bounding box center [230, 253] width 18 height 18
checkbox input "false"
click at [306, 231] on input "tel" at bounding box center [427, 229] width 405 height 17
type input "[PHONE_NUMBER]"
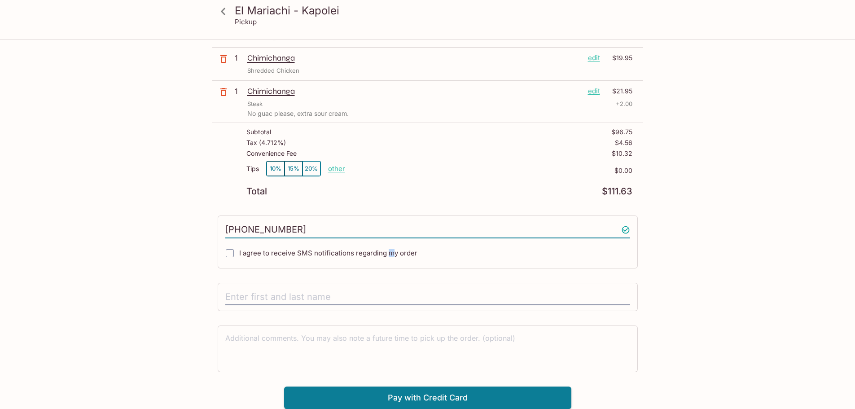
click at [388, 246] on label "I agree to receive SMS notifications regarding my order" at bounding box center [318, 253] width 197 height 19
click at [226, 253] on input "I agree to receive SMS notifications regarding my order" at bounding box center [230, 253] width 18 height 18
checkbox input "true"
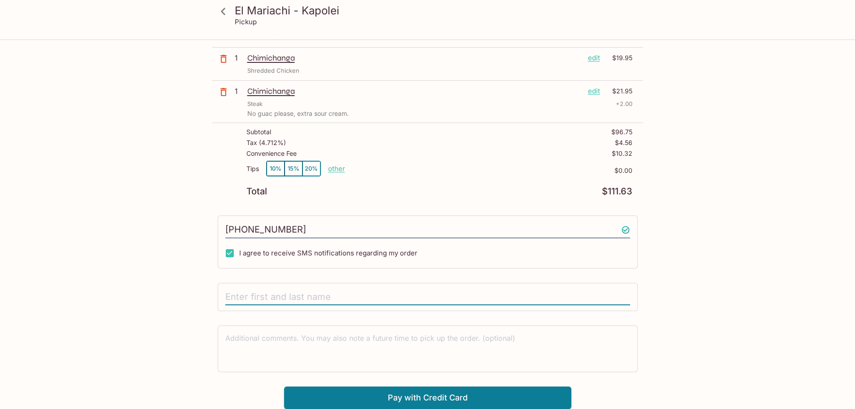
click at [307, 298] on input "text" at bounding box center [427, 297] width 405 height 17
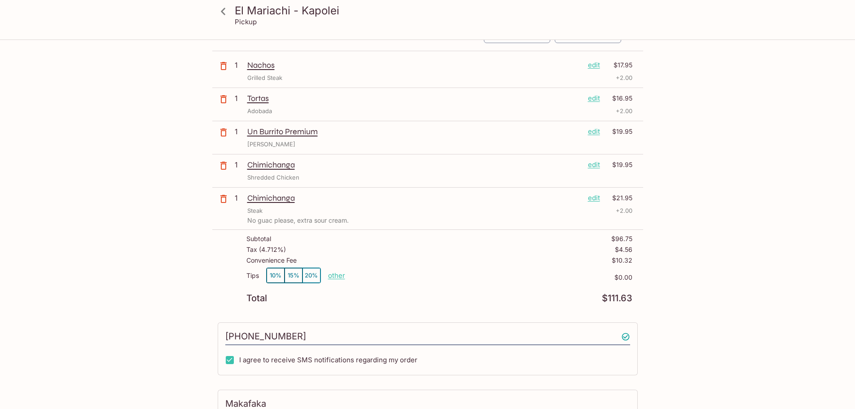
scroll to position [0, 0]
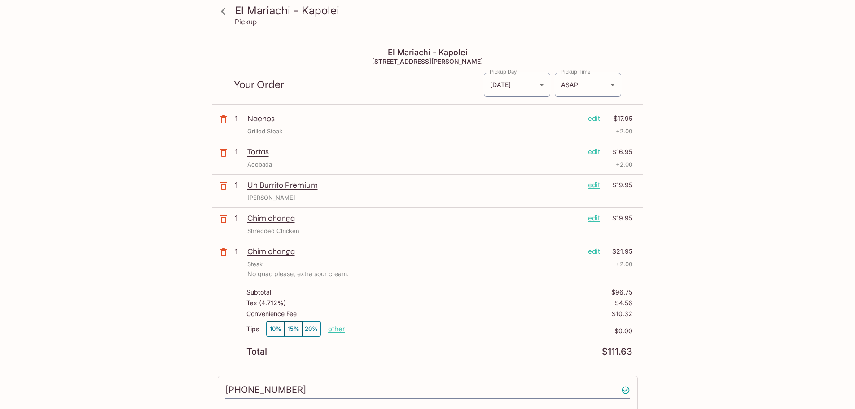
type input "Makafaka"
click at [581, 73] on label "Pickup Time" at bounding box center [576, 71] width 30 height 7
click at [580, 83] on body "El Mariachi - Kapolei Pickup El Mariachi - Kapolei [STREET_ADDRESS][PERSON_NAME…" at bounding box center [427, 244] width 855 height 409
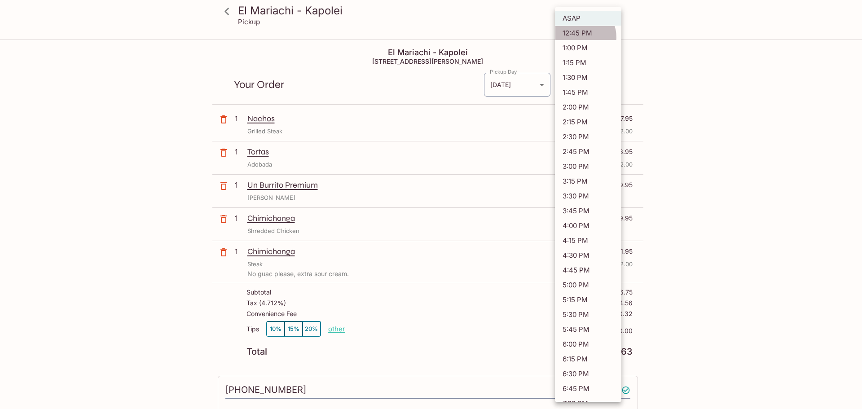
click at [579, 37] on li "12:45 PM" at bounding box center [588, 33] width 66 height 15
type input "[DATE]T22:45:47.000000Z"
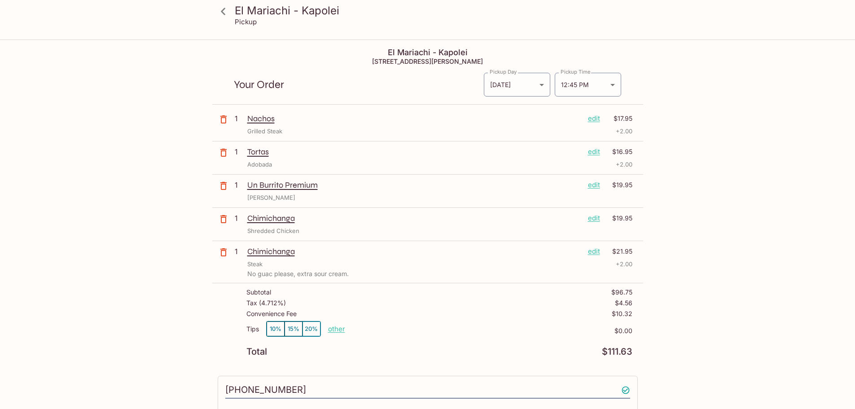
click at [743, 215] on div "El Mariachi - Kapolei Pickup El Mariachi - Kapolei [STREET_ADDRESS][PERSON_NAME…" at bounding box center [427, 244] width 855 height 409
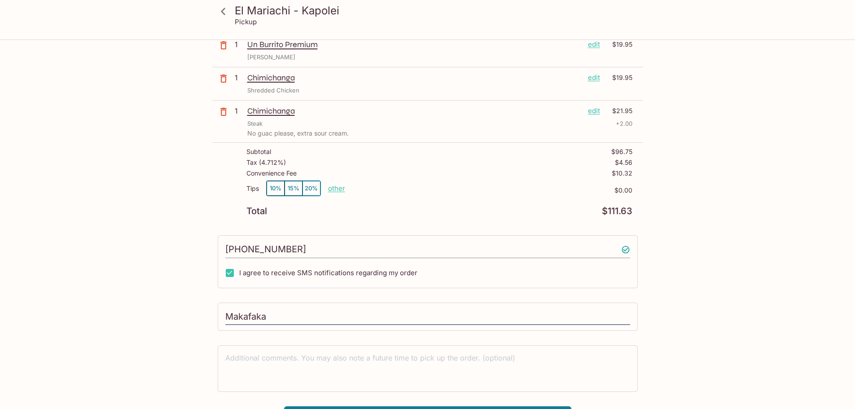
scroll to position [160, 0]
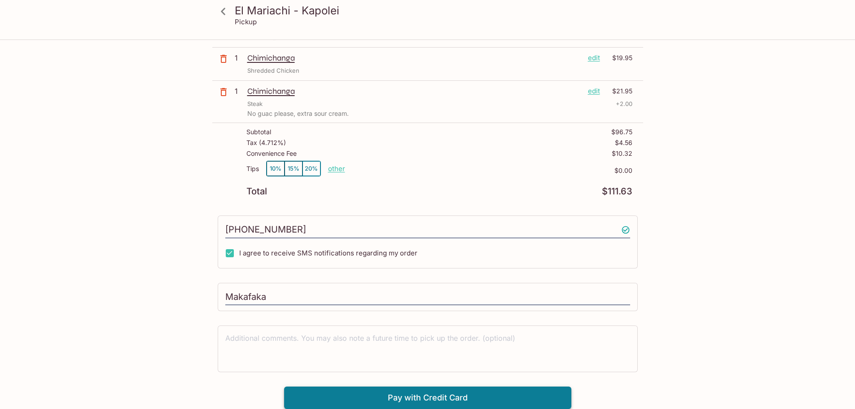
click at [456, 395] on button "Pay with Credit Card" at bounding box center [427, 397] width 287 height 22
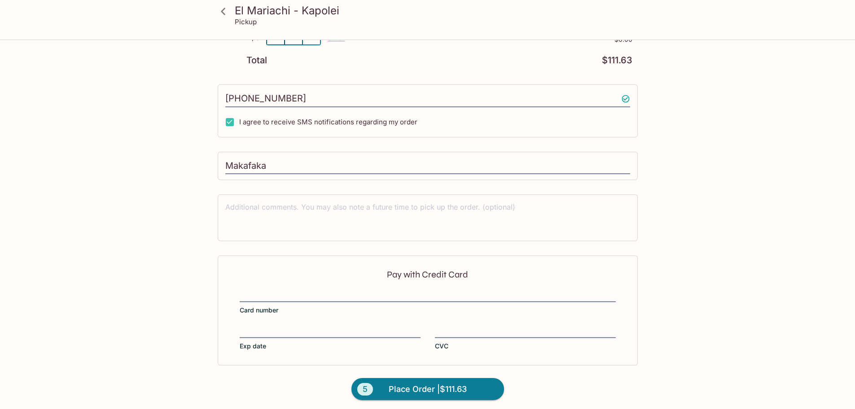
scroll to position [295, 0]
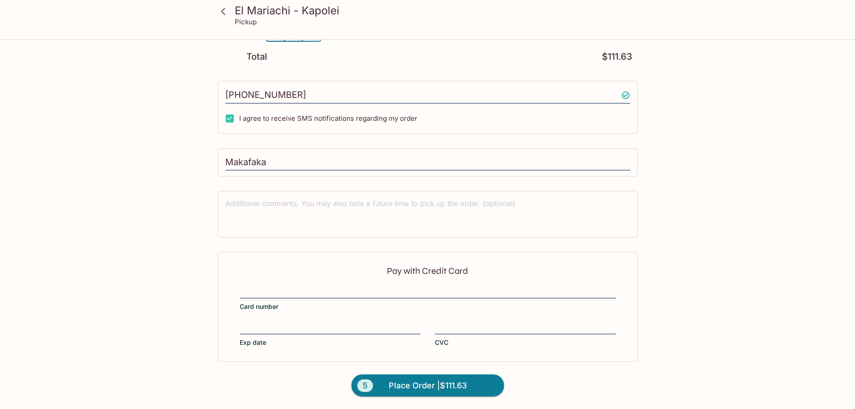
click at [261, 333] on div at bounding box center [330, 328] width 181 height 13
click at [261, 323] on input "Exp date" at bounding box center [330, 322] width 181 height 0
click at [421, 389] on span "Place Order | $111.63" at bounding box center [428, 385] width 78 height 14
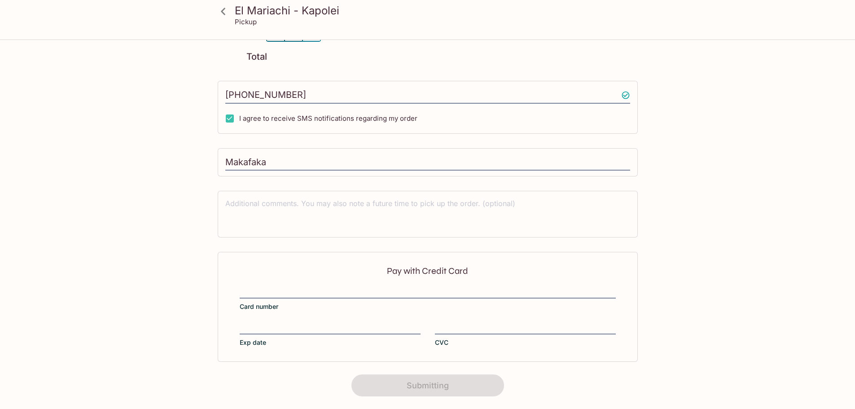
scroll to position [118, 0]
